Goal: Navigation & Orientation: Find specific page/section

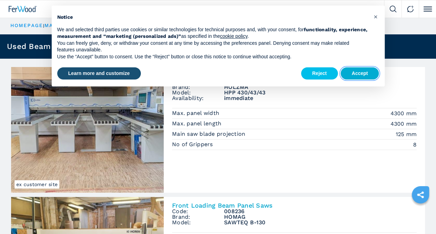
click at [359, 76] on button "Accept" at bounding box center [360, 73] width 39 height 12
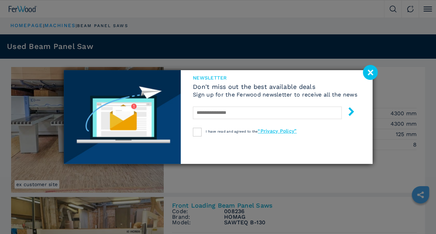
click at [372, 74] on image at bounding box center [370, 72] width 15 height 15
